Goal: Task Accomplishment & Management: Manage account settings

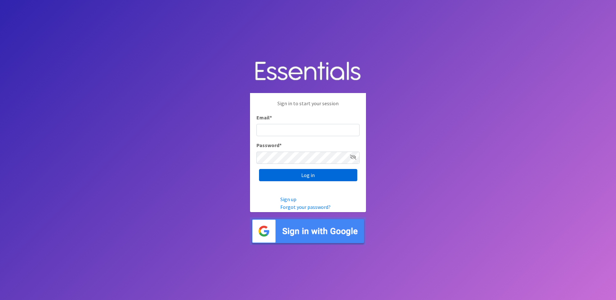
type input "[EMAIL_ADDRESS][DOMAIN_NAME]"
click at [336, 179] on input "Log in" at bounding box center [308, 175] width 98 height 12
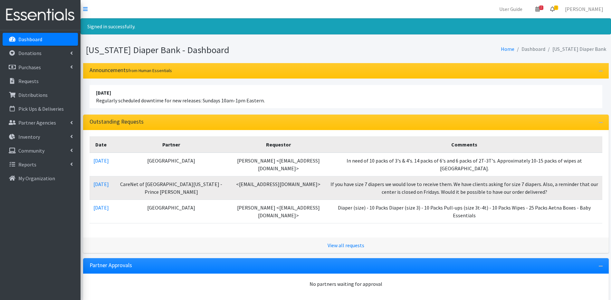
click at [560, 8] on link "1" at bounding box center [552, 9] width 15 height 13
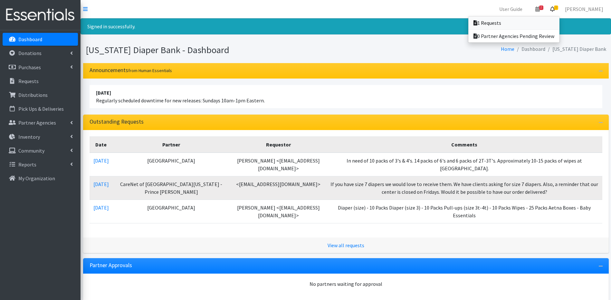
click at [544, 22] on link "1 Requests" at bounding box center [513, 22] width 91 height 13
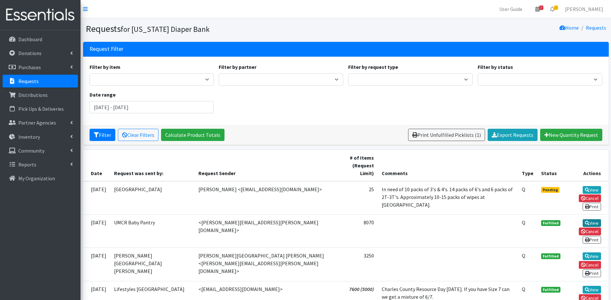
click at [588, 221] on icon at bounding box center [587, 223] width 5 height 5
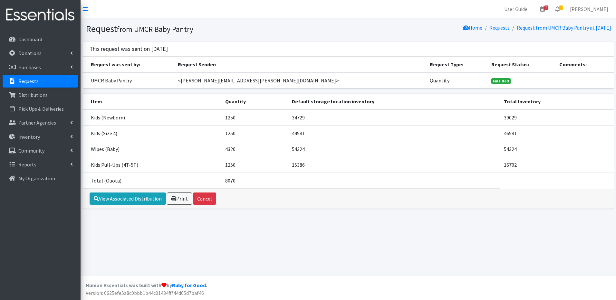
drag, startPoint x: 496, startPoint y: 196, endPoint x: 305, endPoint y: 213, distance: 191.0
drag, startPoint x: 305, startPoint y: 213, endPoint x: 381, endPoint y: 288, distance: 106.6
drag, startPoint x: 381, startPoint y: 288, endPoint x: 359, endPoint y: 264, distance: 31.9
drag, startPoint x: 359, startPoint y: 264, endPoint x: 343, endPoint y: 250, distance: 21.4
